Goal: Information Seeking & Learning: Learn about a topic

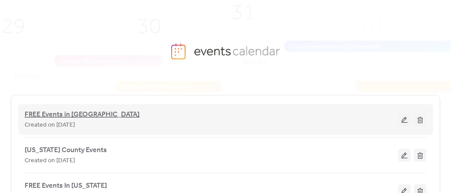
click at [80, 111] on span "FREE Events in [GEOGRAPHIC_DATA]" at bounding box center [82, 115] width 115 height 11
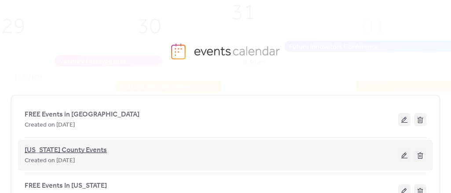
click at [65, 153] on span "[US_STATE] County Events" at bounding box center [66, 150] width 82 height 11
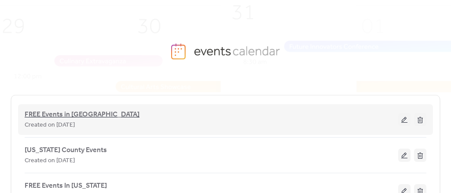
scroll to position [84, 0]
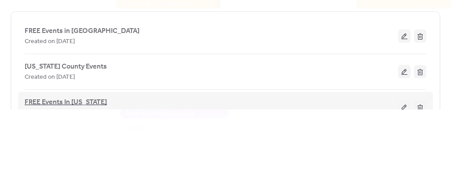
click at [73, 99] on span "FREE Events In [US_STATE]" at bounding box center [66, 102] width 82 height 11
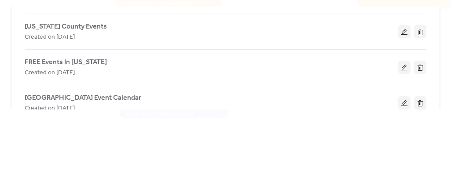
scroll to position [80, 0]
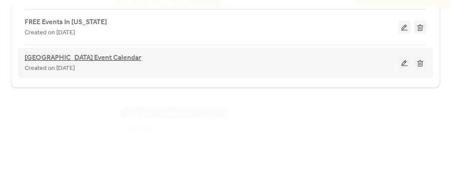
click at [69, 59] on span "[GEOGRAPHIC_DATA] Event Calendar" at bounding box center [83, 58] width 117 height 11
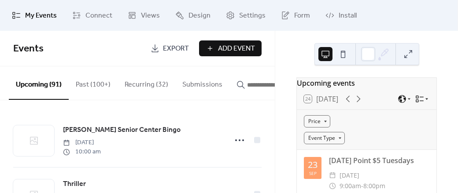
click at [416, 100] on icon at bounding box center [419, 99] width 9 height 9
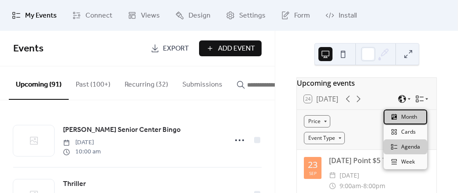
click at [405, 121] on div "Month" at bounding box center [406, 117] width 44 height 15
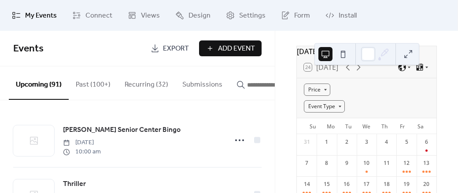
scroll to position [88, 0]
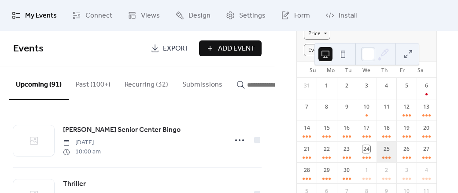
click at [378, 155] on div "25" at bounding box center [387, 151] width 20 height 21
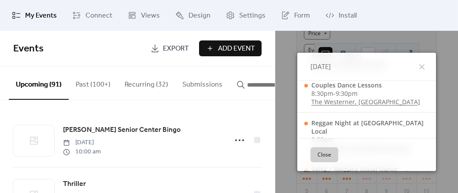
scroll to position [1168, 0]
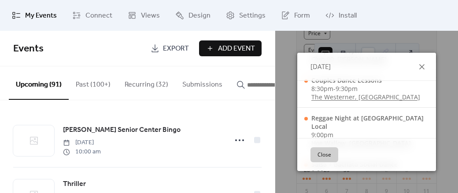
click at [418, 65] on icon at bounding box center [422, 67] width 11 height 11
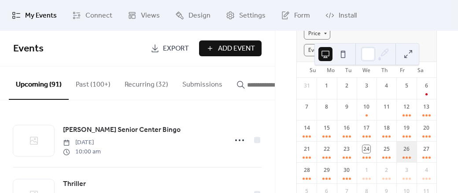
click at [396, 156] on div "26" at bounding box center [406, 151] width 20 height 21
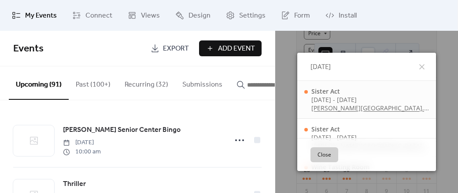
scroll to position [0, 0]
click at [403, 12] on ul "My Events Connect Views Design Settings Form Install" at bounding box center [228, 16] width 447 height 24
